Goal: Contribute content: Contribute content

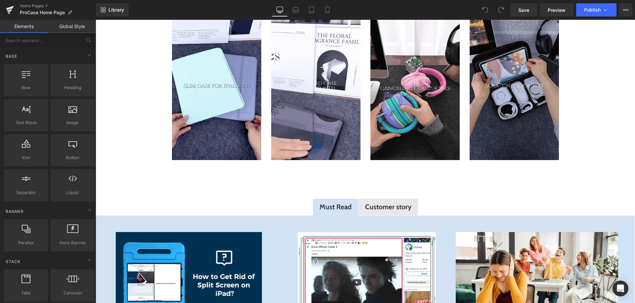
scroll to position [1223, 0]
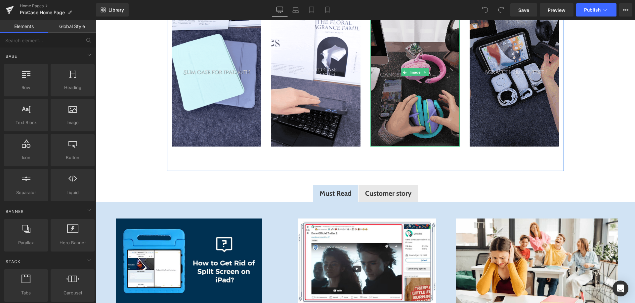
click at [392, 121] on img at bounding box center [414, 72] width 89 height 149
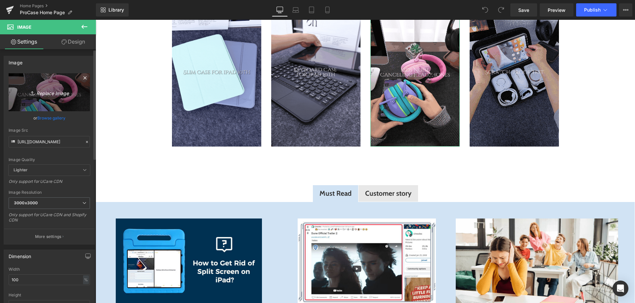
click at [45, 94] on icon "Replace Image" at bounding box center [49, 92] width 53 height 8
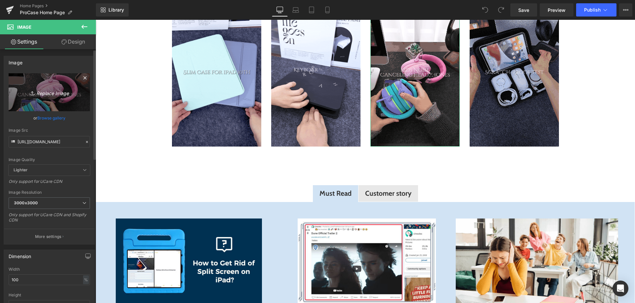
click at [23, 102] on link "Replace Image" at bounding box center [49, 92] width 81 height 38
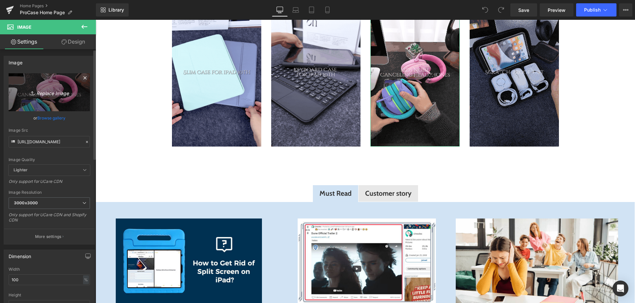
type input "C:\fakepath\GYEZ-KM5首页动图-压缩.gif"
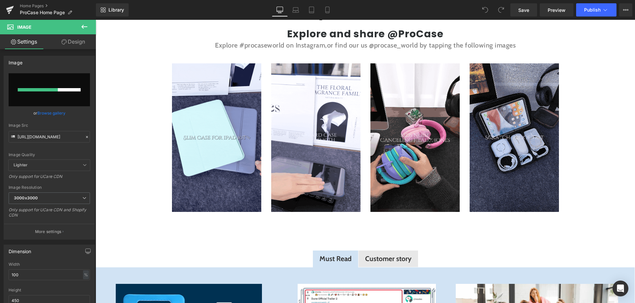
scroll to position [1157, 0]
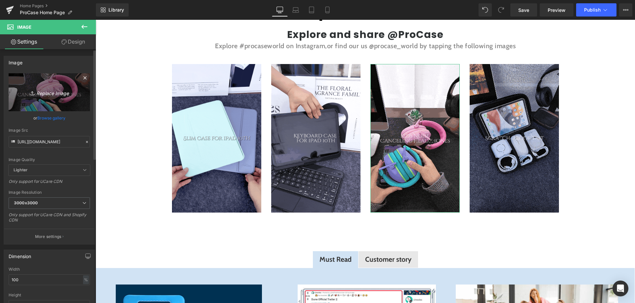
click at [41, 94] on icon "Replace Image" at bounding box center [49, 92] width 53 height 8
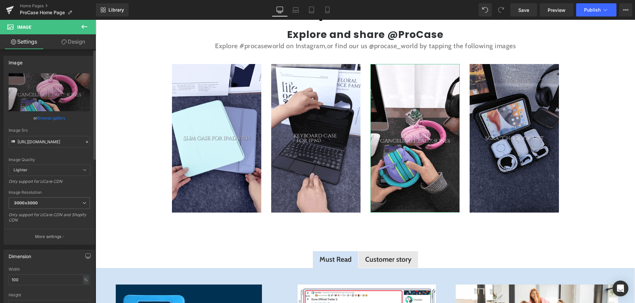
click at [47, 117] on link "Browse gallery" at bounding box center [51, 118] width 28 height 12
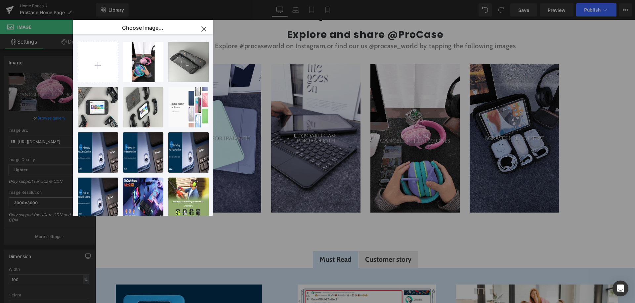
click at [204, 29] on icon "button" at bounding box center [203, 29] width 4 height 4
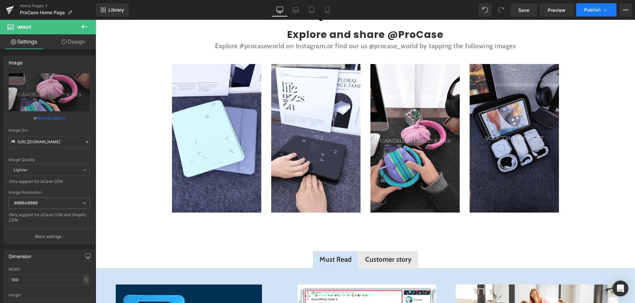
click at [585, 12] on span "Publish" at bounding box center [592, 9] width 17 height 5
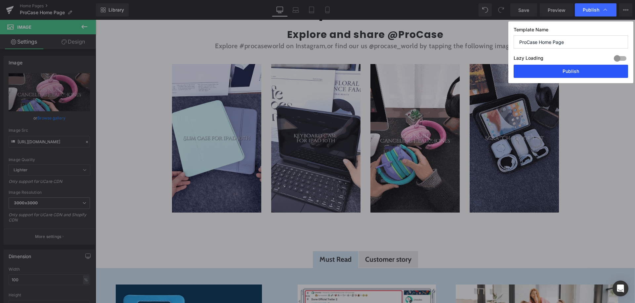
click at [578, 66] on button "Publish" at bounding box center [570, 71] width 114 height 13
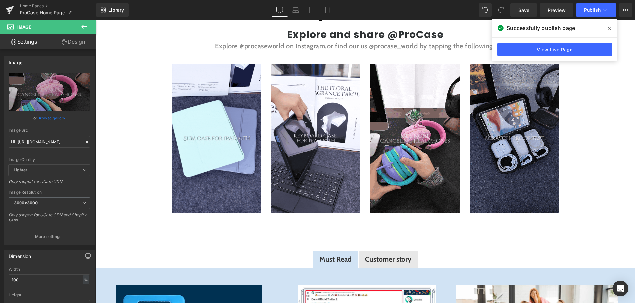
click at [608, 29] on icon at bounding box center [608, 28] width 3 height 5
